Goal: Information Seeking & Learning: Learn about a topic

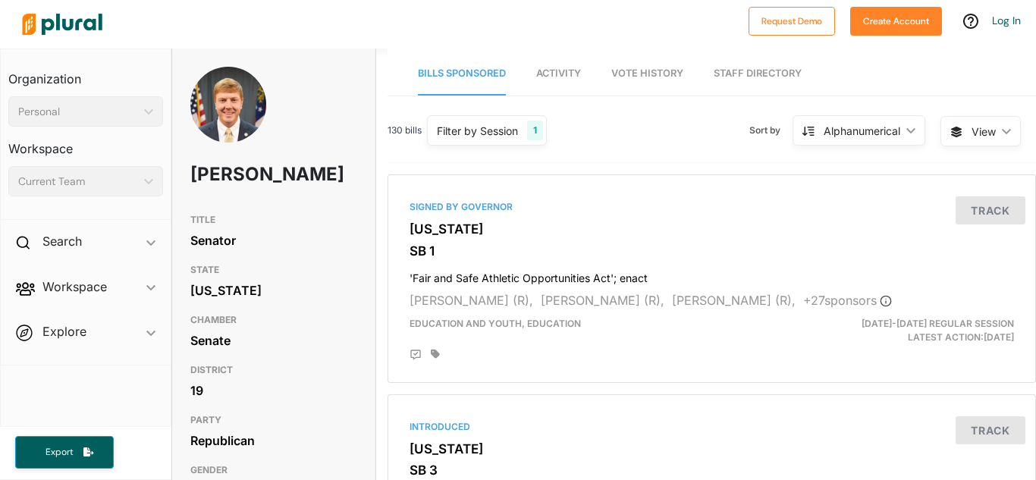
click at [162, 95] on div "Organization Personal ic_keyboard_arrow_down Personal" at bounding box center [85, 92] width 155 height 70
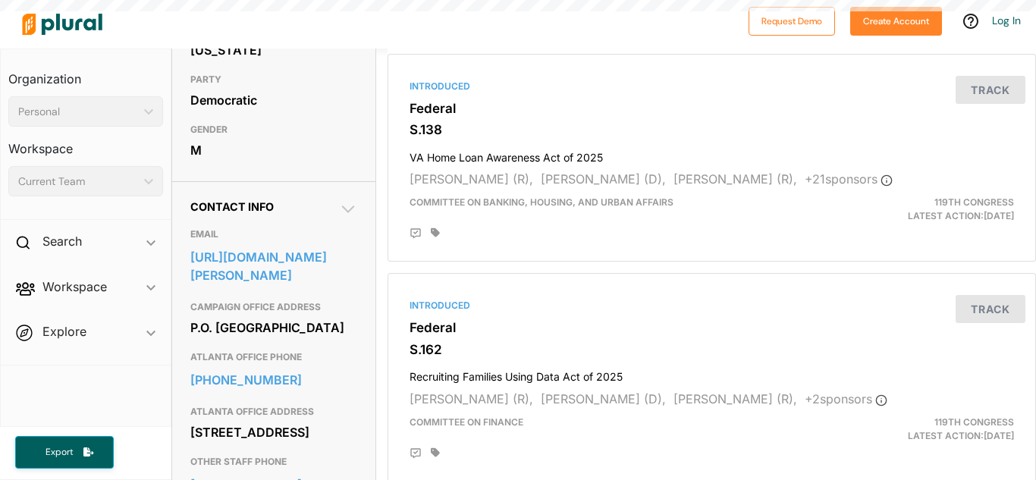
scroll to position [365, 0]
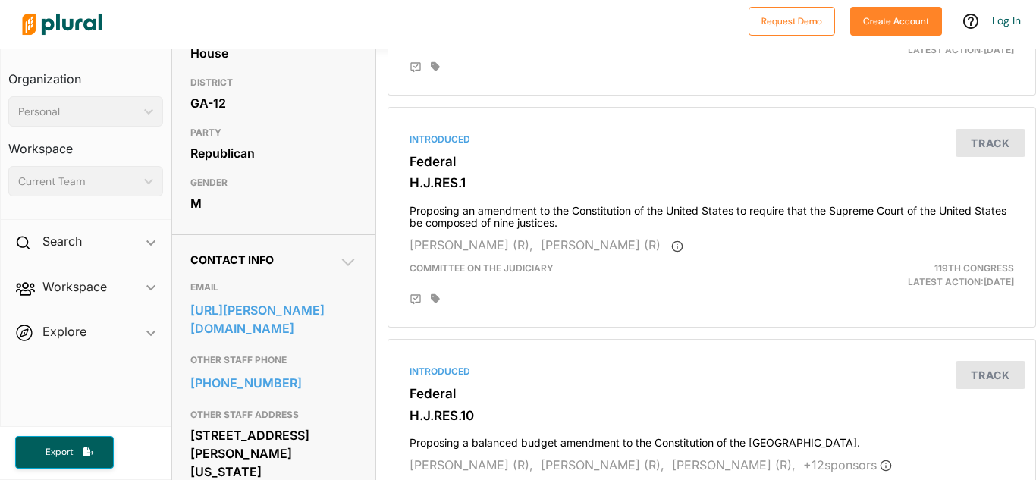
scroll to position [288, 0]
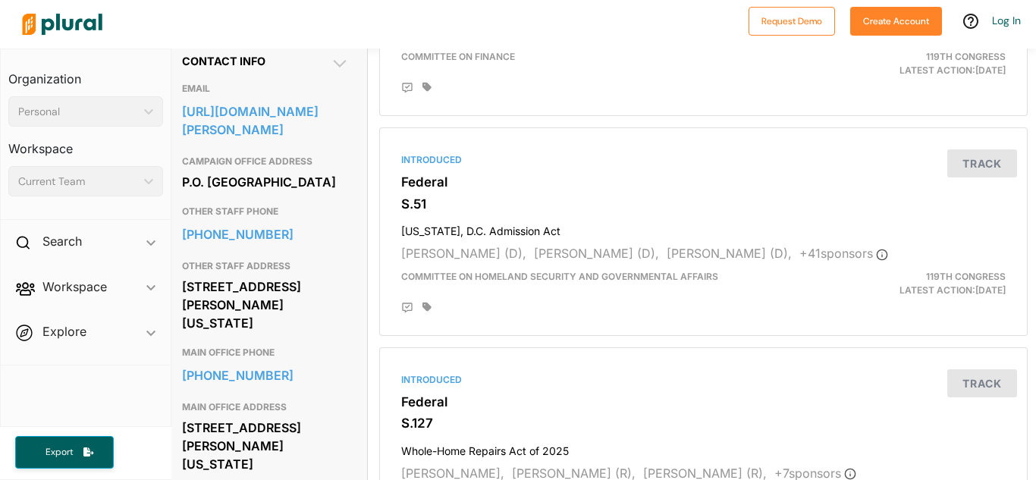
scroll to position [487, 8]
click at [245, 193] on div "EMAIL https://www.warnock.senate.gov/contact/contact-form/ CAMPAIGN OFFICE ADDR…" at bounding box center [265, 341] width 167 height 549
click at [230, 140] on link "https://www.warnock.senate.gov/contact/contact-form/" at bounding box center [265, 119] width 167 height 41
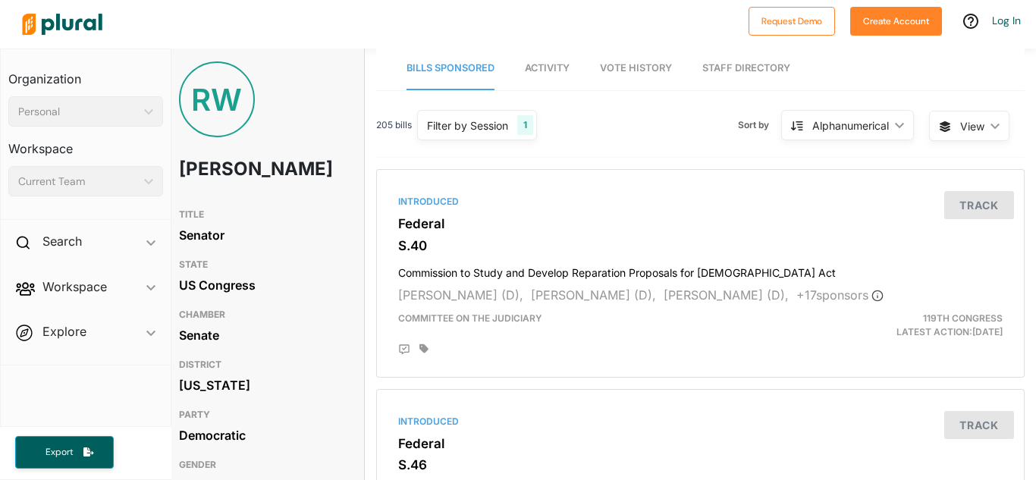
scroll to position [8, 11]
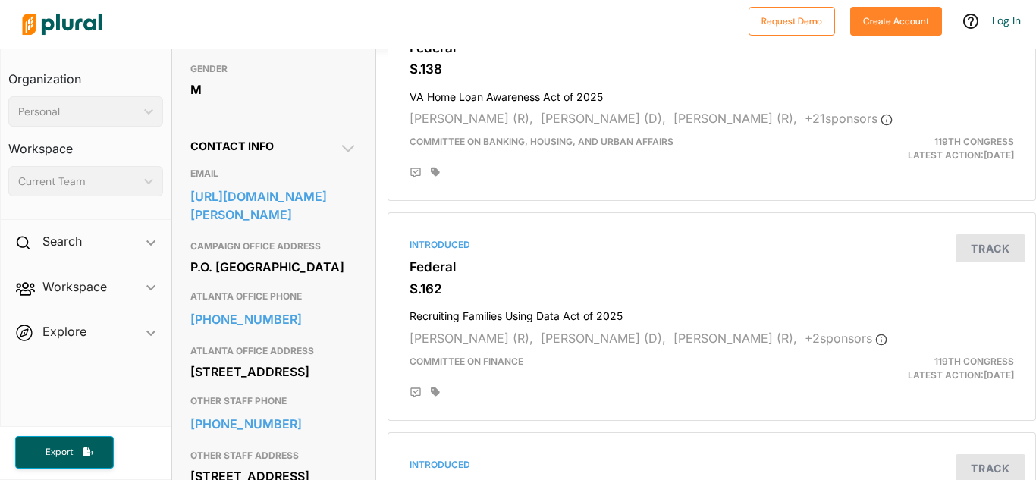
scroll to position [402, 2]
